Goal: Information Seeking & Learning: Find specific fact

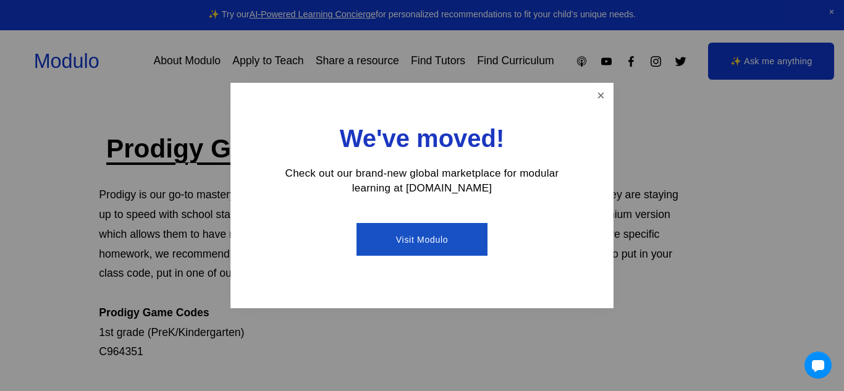
click at [469, 236] on link "Visit Modulo" at bounding box center [421, 239] width 130 height 33
click at [595, 98] on link "Close" at bounding box center [601, 96] width 22 height 22
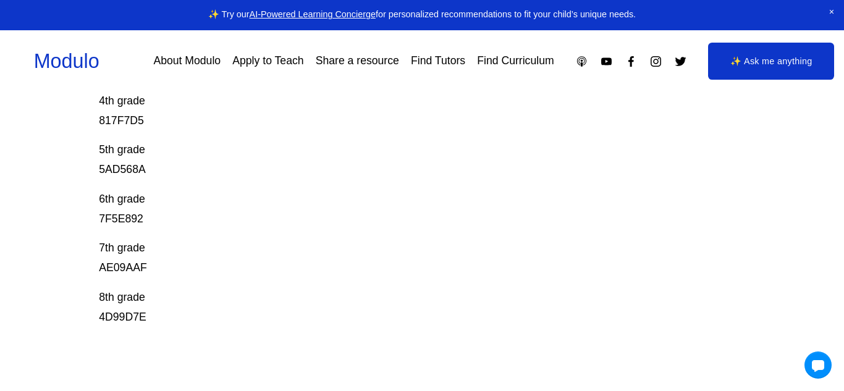
scroll to position [421, 0]
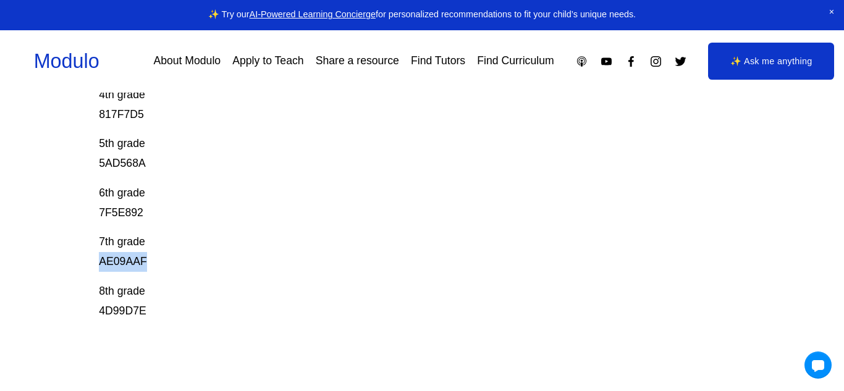
drag, startPoint x: 96, startPoint y: 264, endPoint x: 161, endPoint y: 260, distance: 64.4
click at [161, 260] on div "Prodigy Game Codes Prodigy is our go-to mastery- based tool to give kids lots o…" at bounding box center [422, 99] width 844 height 745
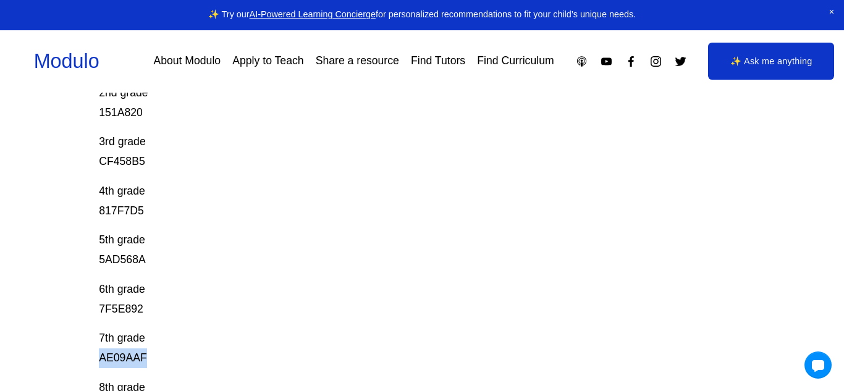
scroll to position [325, 0]
click at [91, 316] on div "Prodigy Game Codes Prodigy is our go-to mastery- based tool to give kids lots o…" at bounding box center [422, 195] width 844 height 745
drag, startPoint x: 98, startPoint y: 304, endPoint x: 149, endPoint y: 304, distance: 51.3
click at [149, 304] on p "6th grade 7F5E892" at bounding box center [389, 299] width 581 height 40
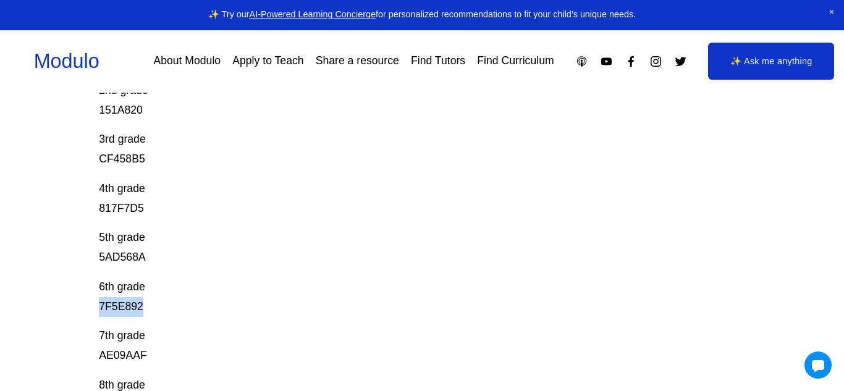
drag, startPoint x: 95, startPoint y: 306, endPoint x: 162, endPoint y: 306, distance: 67.3
click at [162, 306] on div "Prodigy Game Codes Prodigy is our go-to mastery- based tool to give kids lots o…" at bounding box center [422, 193] width 844 height 745
copy p "7F5E892"
click at [177, 203] on p "4th grade 817F7D5" at bounding box center [389, 199] width 581 height 40
